Goal: Transaction & Acquisition: Book appointment/travel/reservation

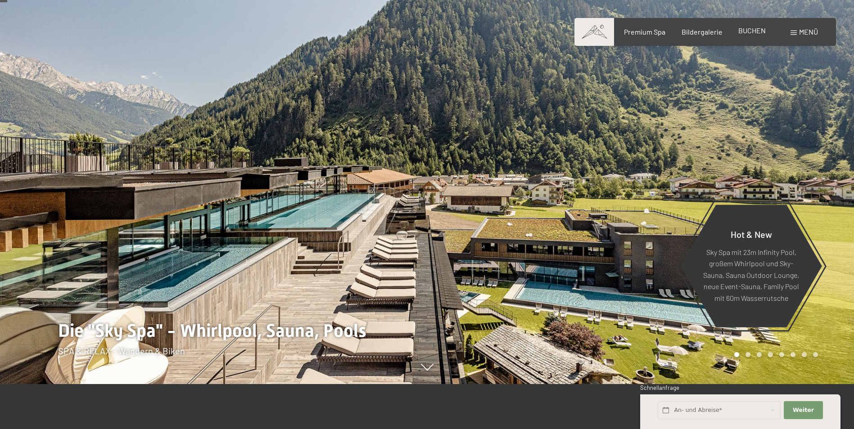
click at [743, 32] on span "BUCHEN" at bounding box center [751, 30] width 27 height 9
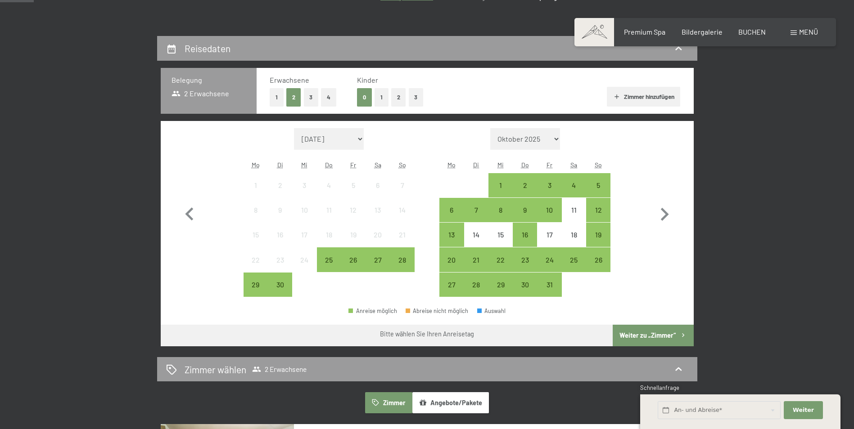
scroll to position [180, 0]
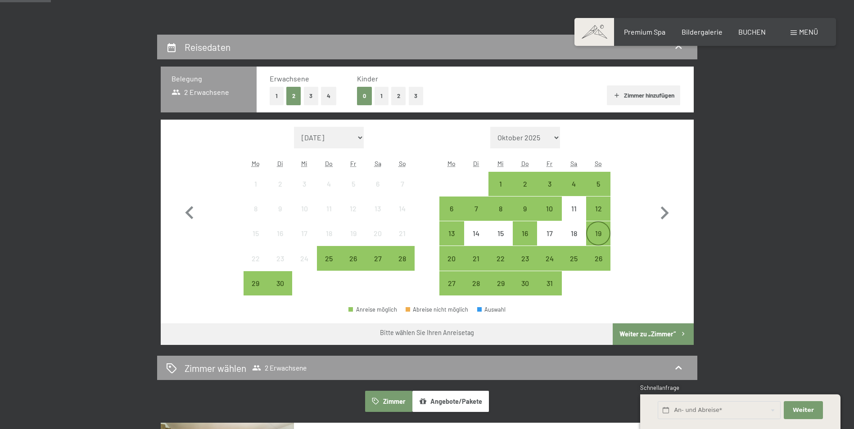
click at [594, 235] on div "19" at bounding box center [598, 241] width 23 height 23
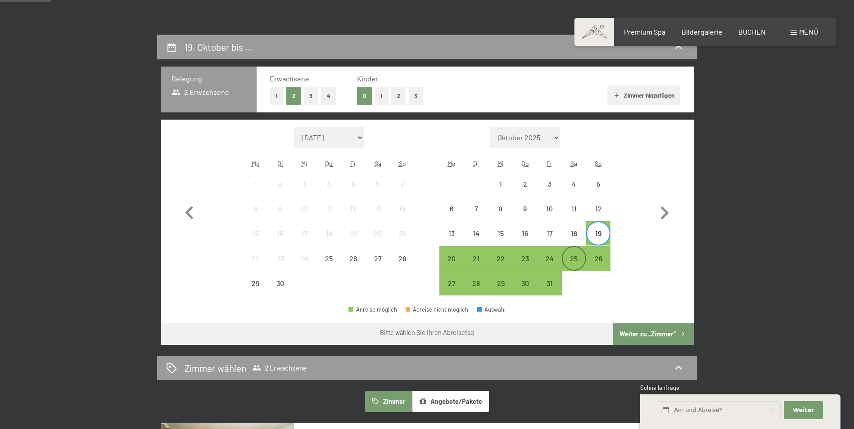
click at [577, 261] on div "25" at bounding box center [574, 266] width 23 height 23
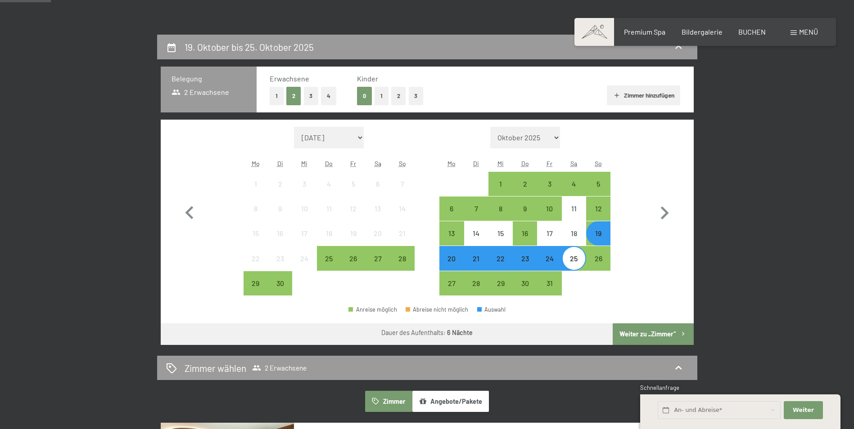
click at [633, 333] on button "Weiter zu „Zimmer“" at bounding box center [652, 335] width 81 height 22
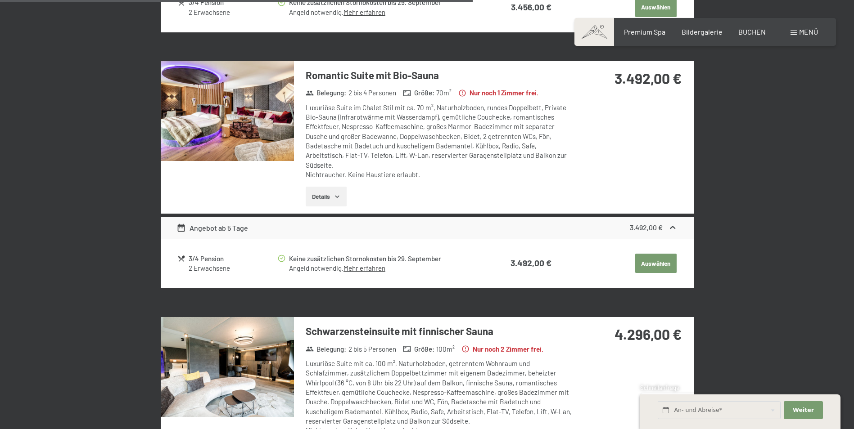
scroll to position [1115, 0]
